Goal: Transaction & Acquisition: Book appointment/travel/reservation

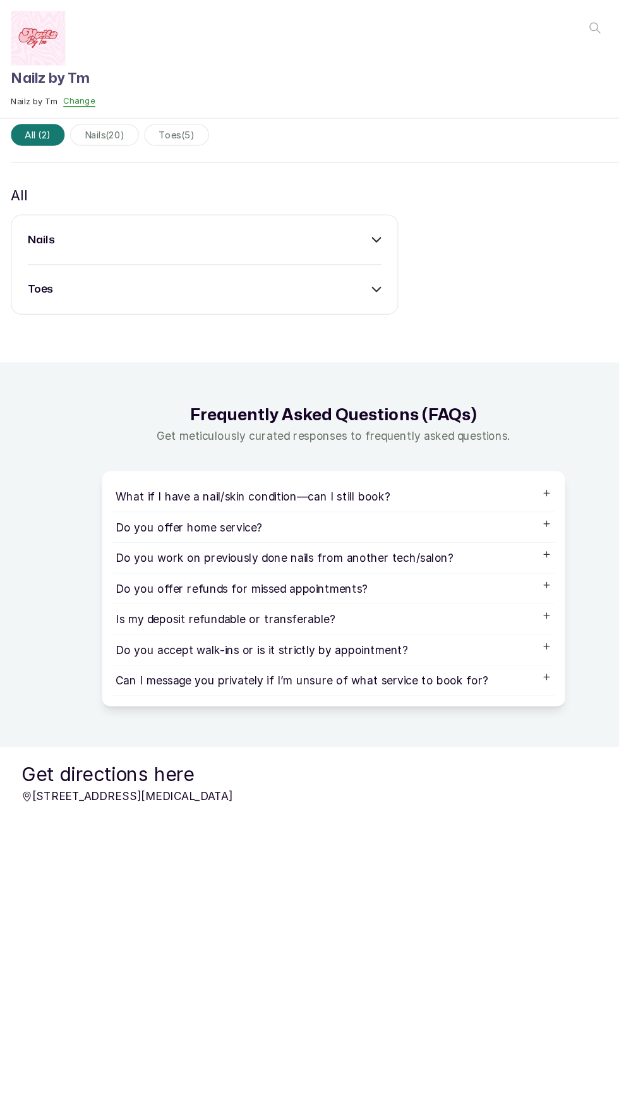
scroll to position [219, 0]
click at [83, 135] on span "nails ( 20 )" at bounding box center [97, 125] width 64 height 20
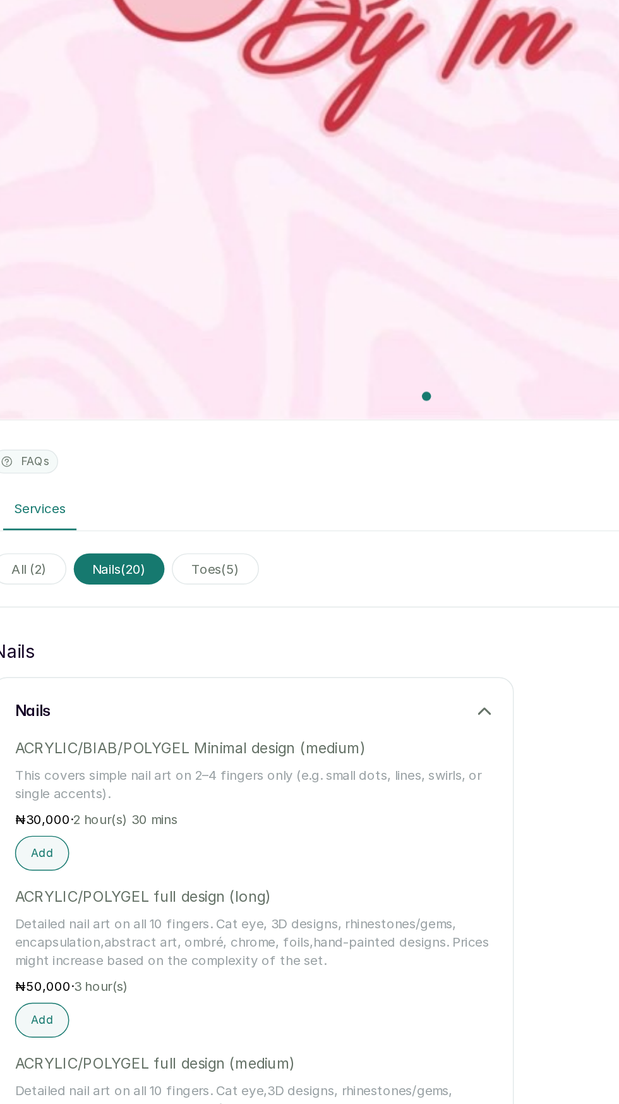
scroll to position [150, 0]
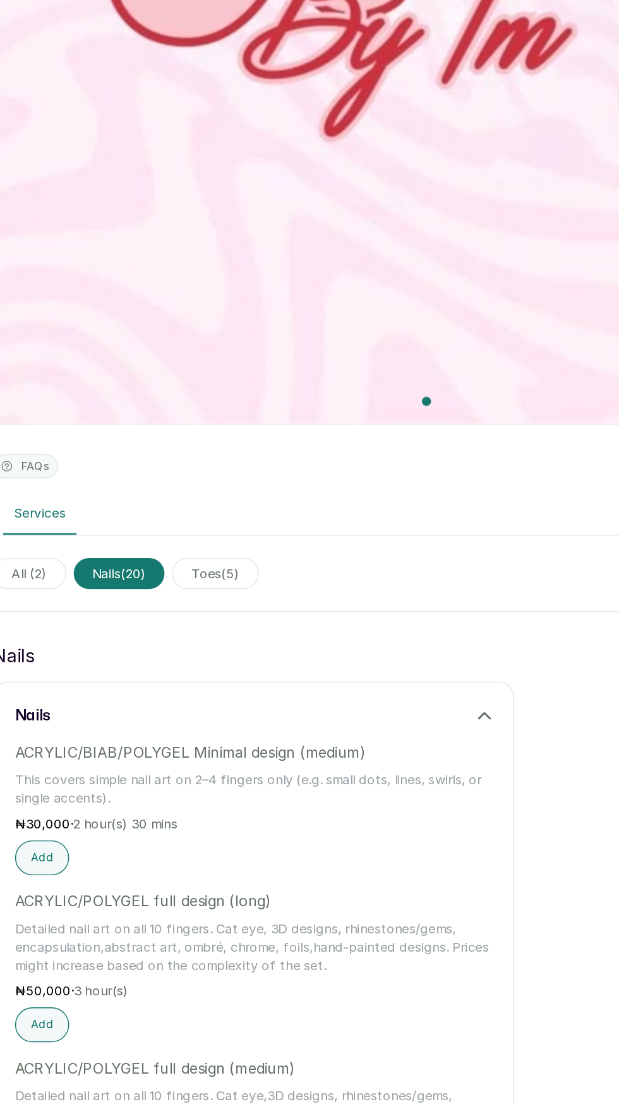
click at [164, 686] on span "toes ( 5 )" at bounding box center [164, 681] width 60 height 21
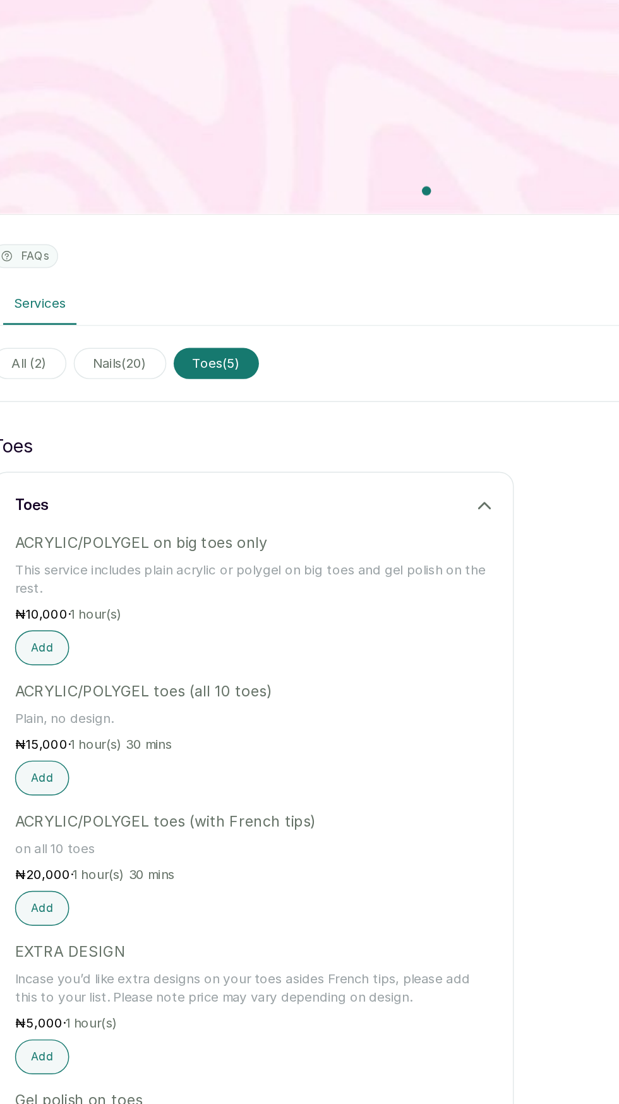
scroll to position [337, 0]
